Goal: Transaction & Acquisition: Purchase product/service

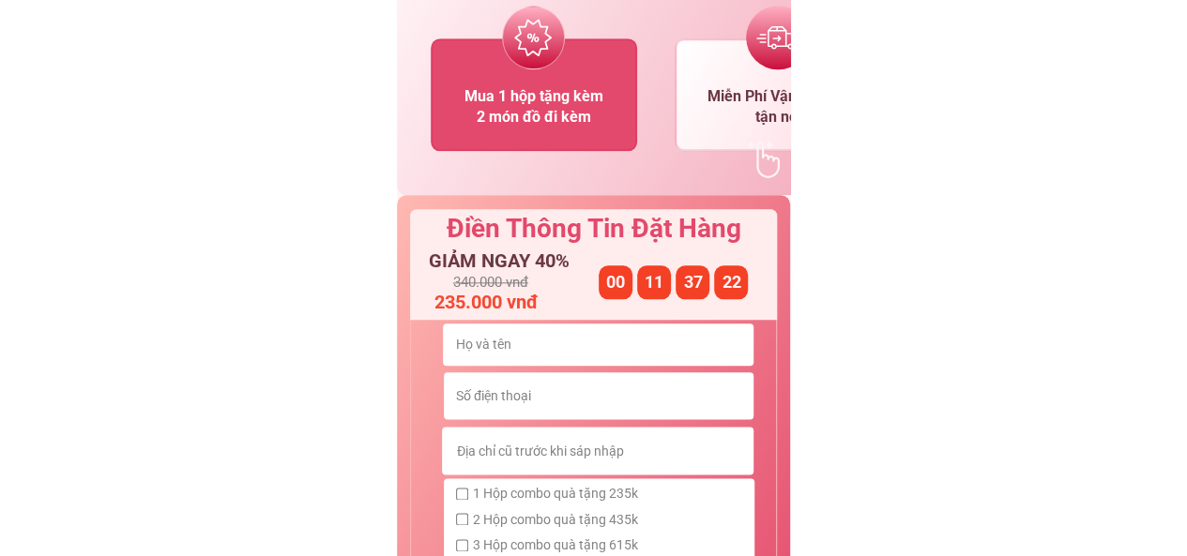
scroll to position [1032, 0]
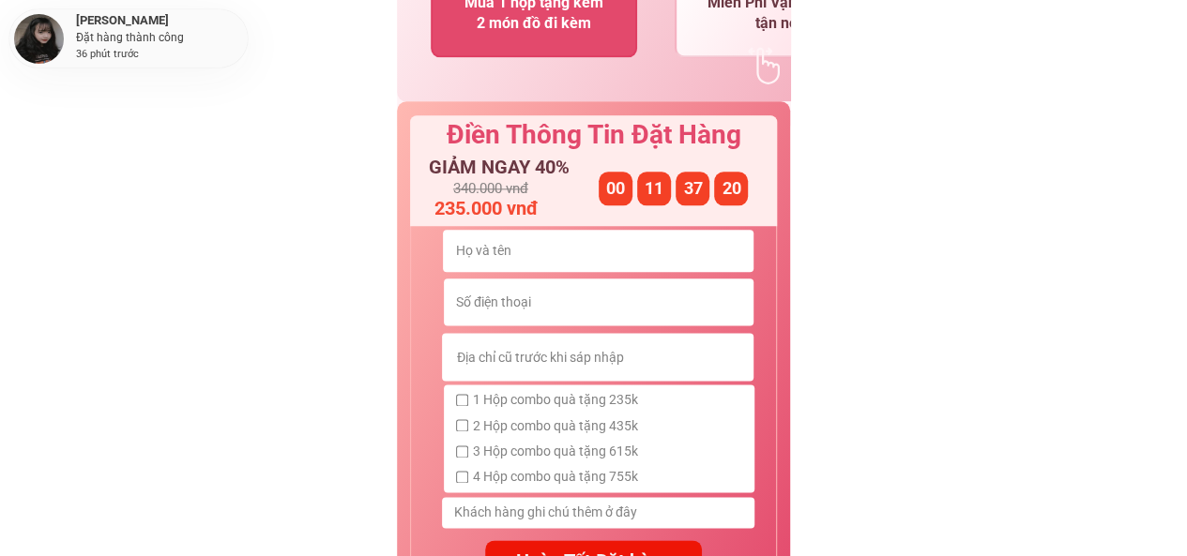
click at [460, 429] on input "checkbox" at bounding box center [462, 425] width 12 height 12
checkbox input "true"
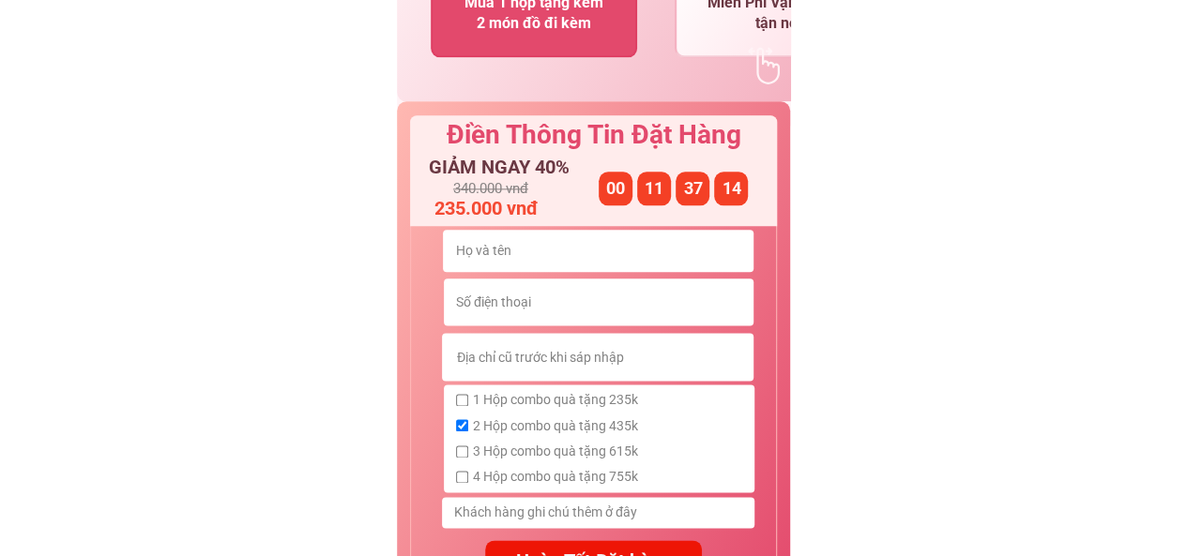
click at [542, 245] on input "text" at bounding box center [597, 251] width 295 height 42
type input "[PERSON_NAME]"
type input "0837247685"
type input "Tân Mai, [GEOGRAPHIC_DATA], [GEOGRAPHIC_DATA]"
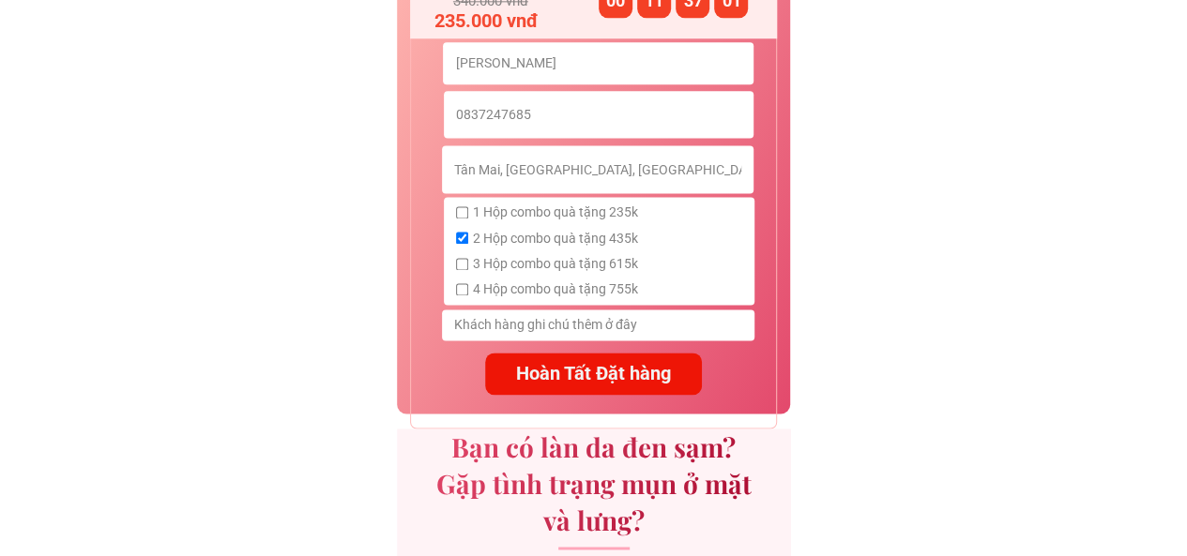
click at [529, 329] on input "text" at bounding box center [597, 325] width 297 height 31
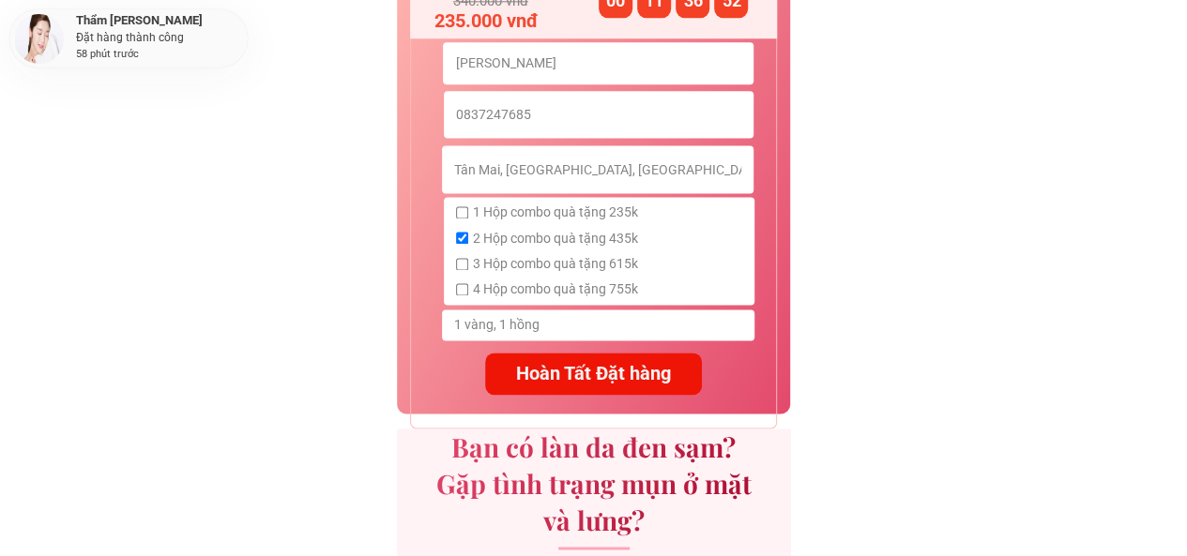
click at [572, 323] on input "1 vàng, 1 hồng" at bounding box center [597, 325] width 297 height 31
type input "1 vàng, 1 hồng"
click at [582, 380] on p "Hoàn Tất Đặt hàng" at bounding box center [594, 374] width 218 height 42
